Goal: Task Accomplishment & Management: Manage account settings

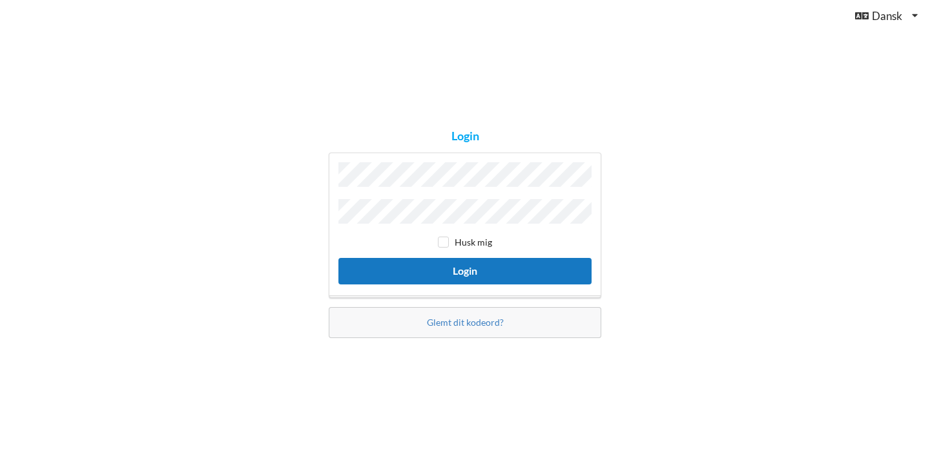
click at [470, 267] on button "Login" at bounding box center [464, 271] width 253 height 26
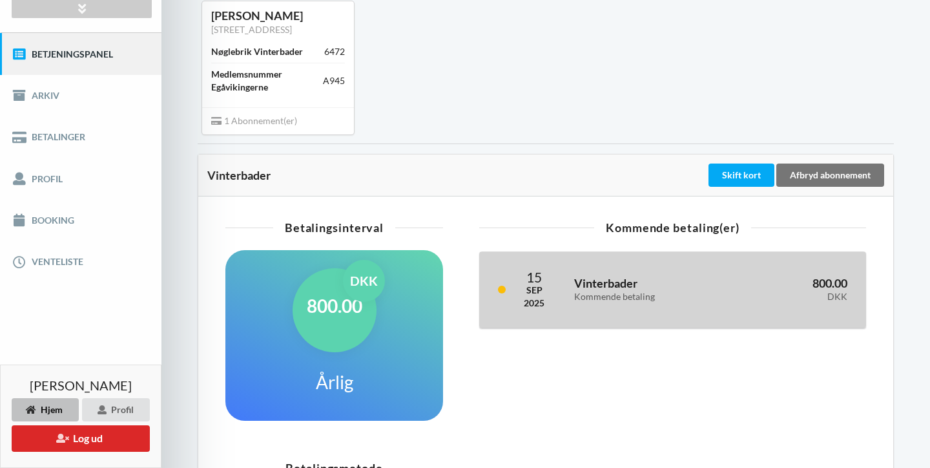
scroll to position [122, 0]
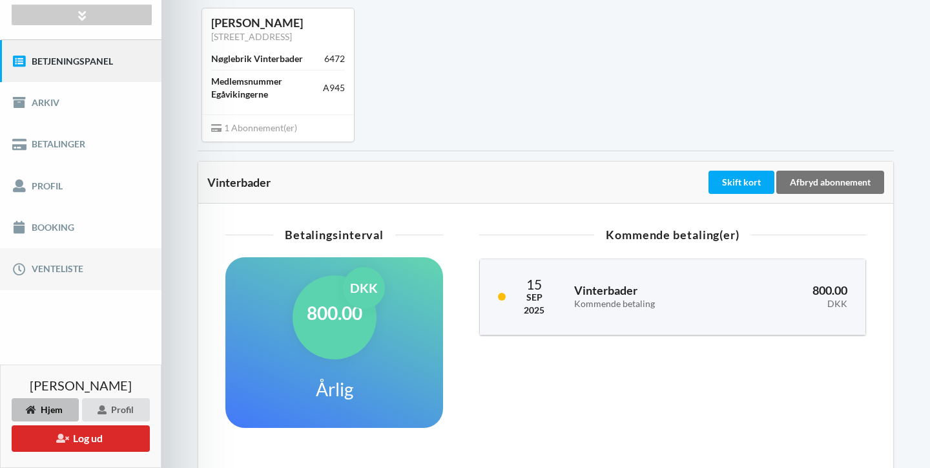
click at [61, 270] on link "Venteliste" at bounding box center [80, 268] width 161 height 41
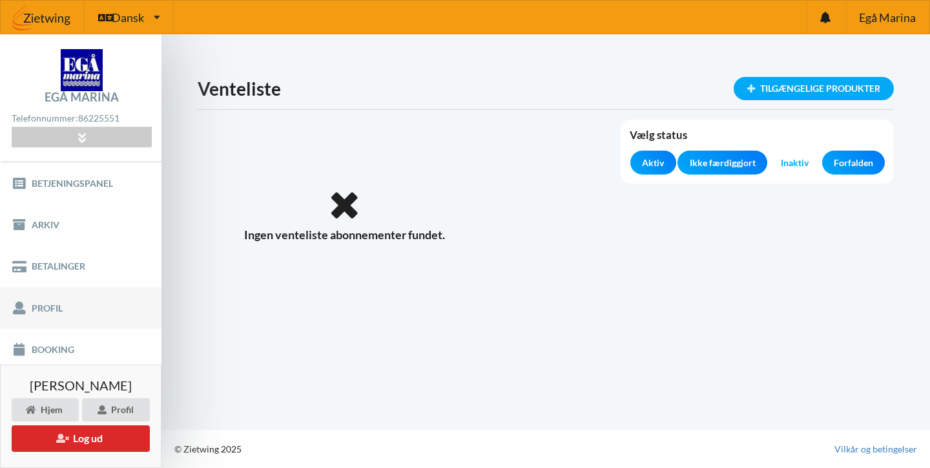
click at [48, 307] on link "Profil" at bounding box center [80, 307] width 161 height 41
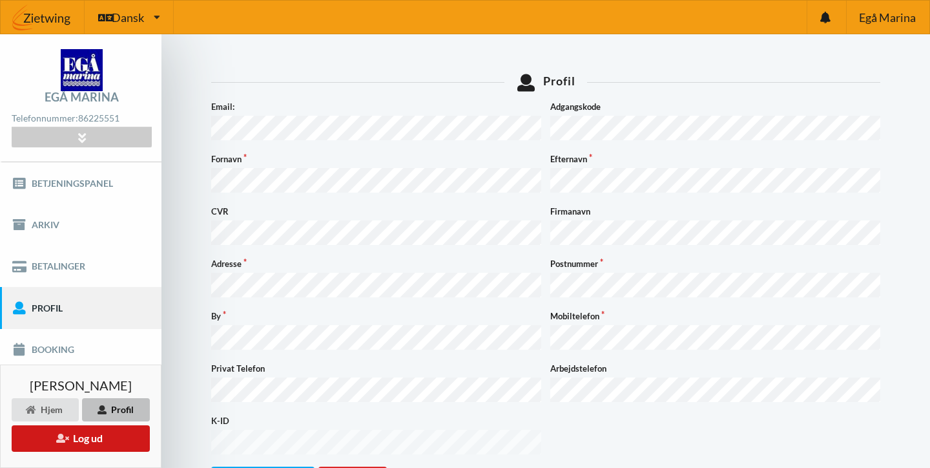
click at [128, 440] on button "Log ud" at bounding box center [81, 438] width 138 height 26
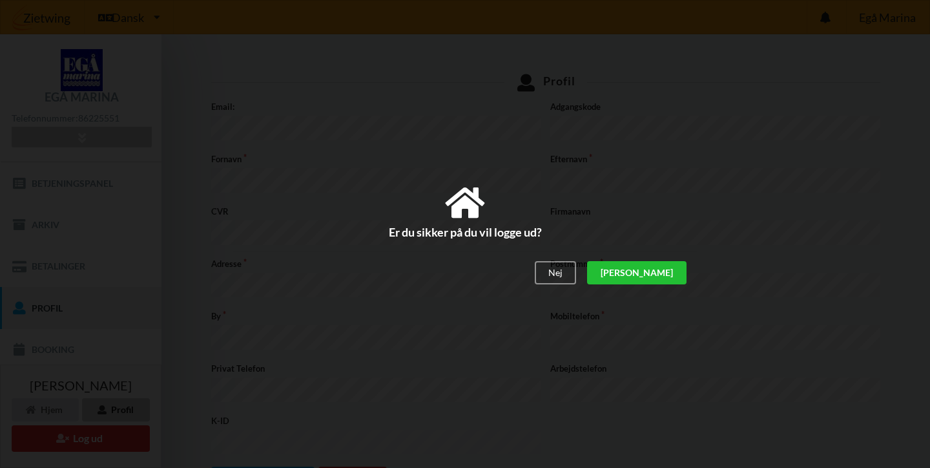
click at [671, 276] on div "[PERSON_NAME]" at bounding box center [636, 273] width 99 height 23
